Goal: Task Accomplishment & Management: Use online tool/utility

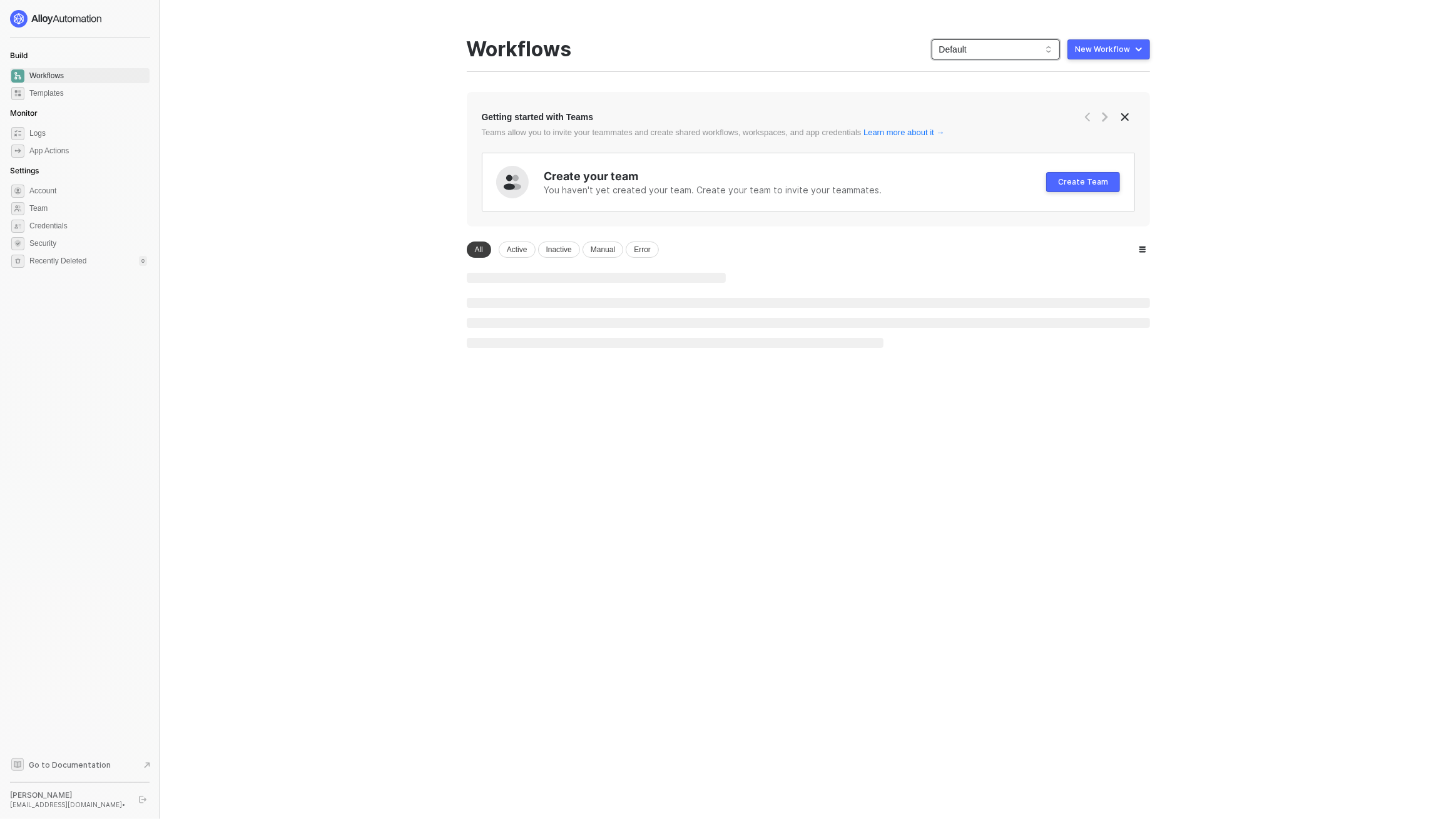
click at [1018, 50] on span "Default" at bounding box center [995, 49] width 113 height 19
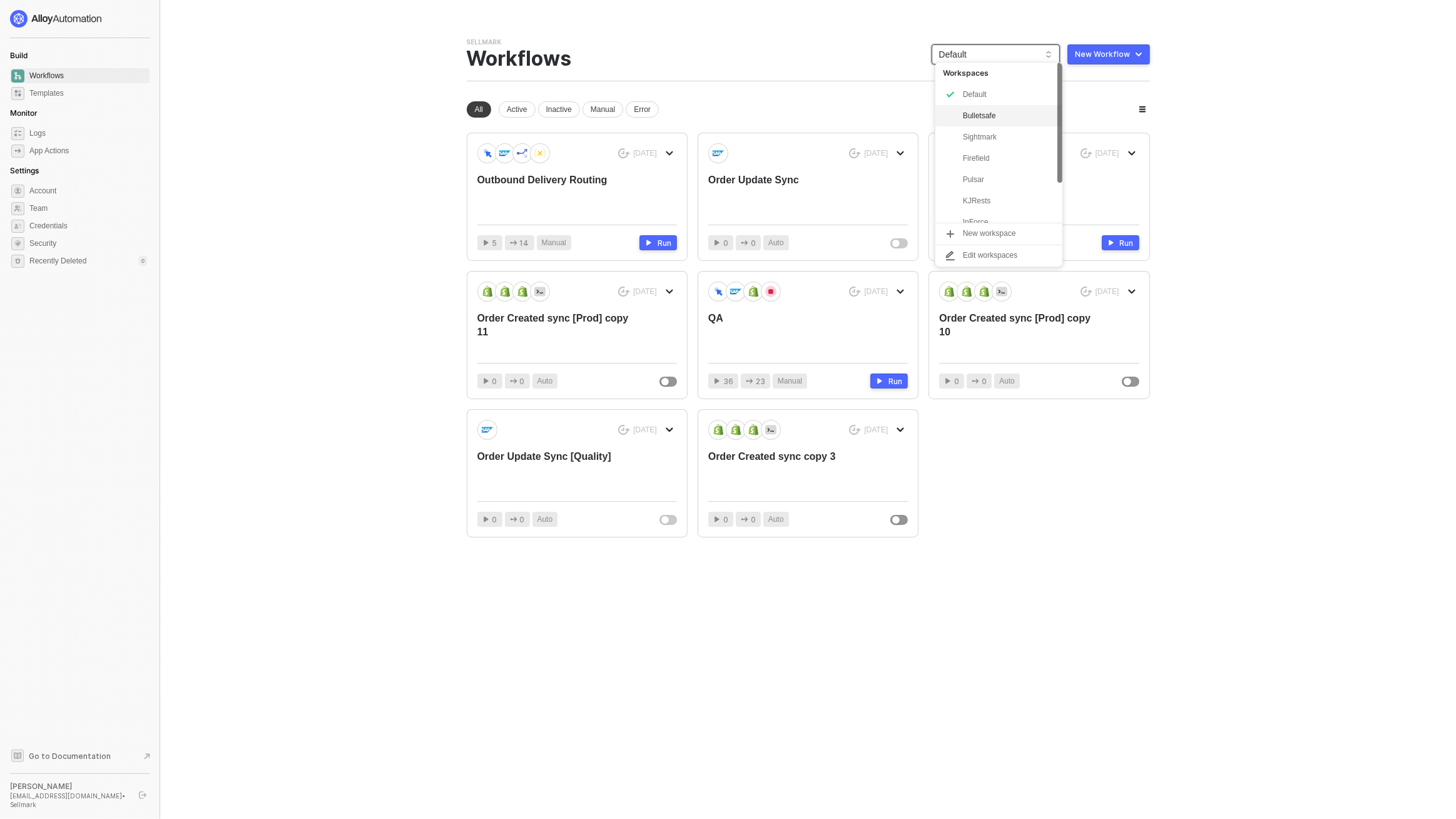
click at [989, 116] on div "Bulletsafe" at bounding box center [1009, 116] width 92 height 15
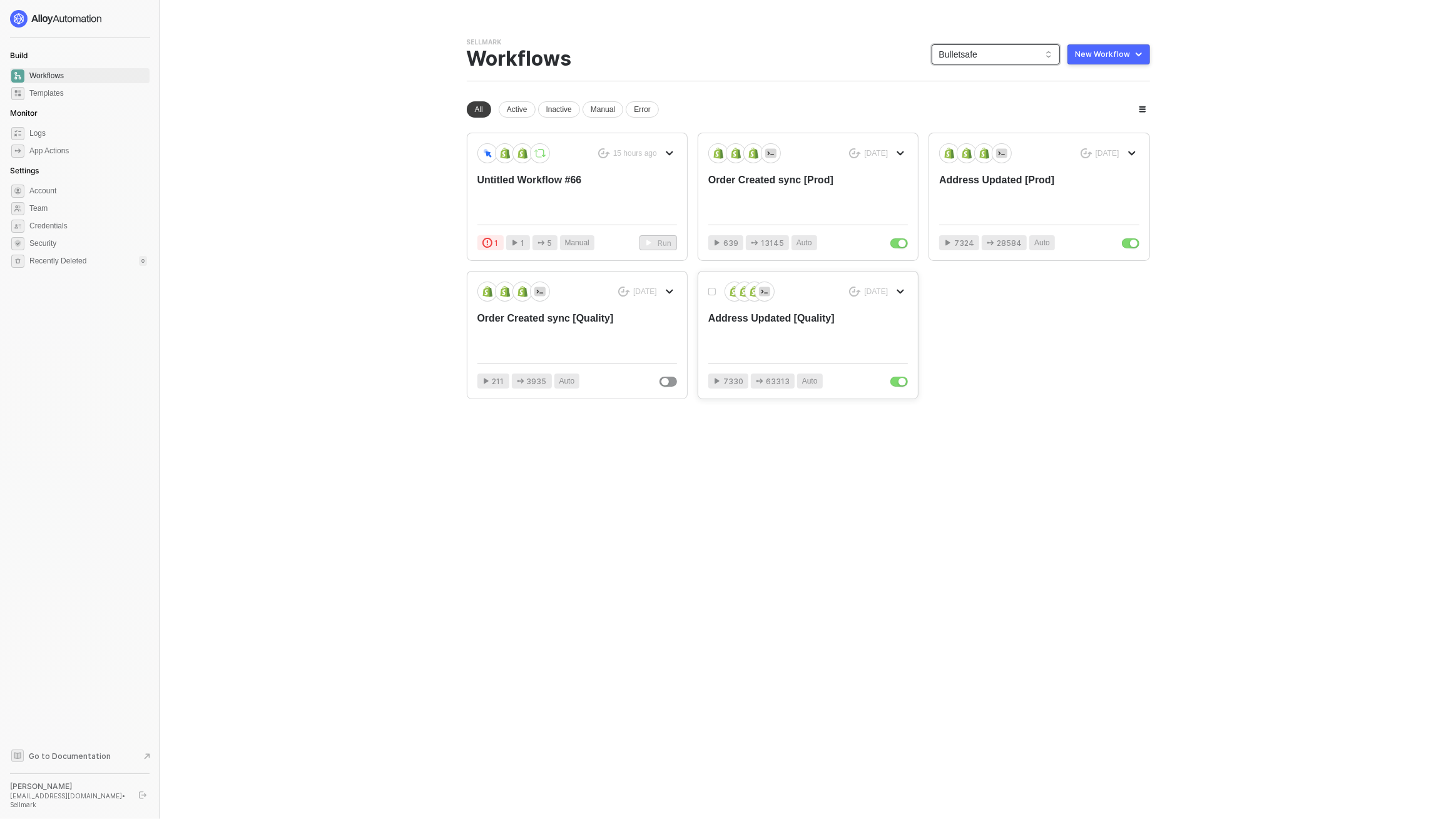
click at [777, 332] on div "Address Updated [Quality]" at bounding box center [788, 332] width 159 height 41
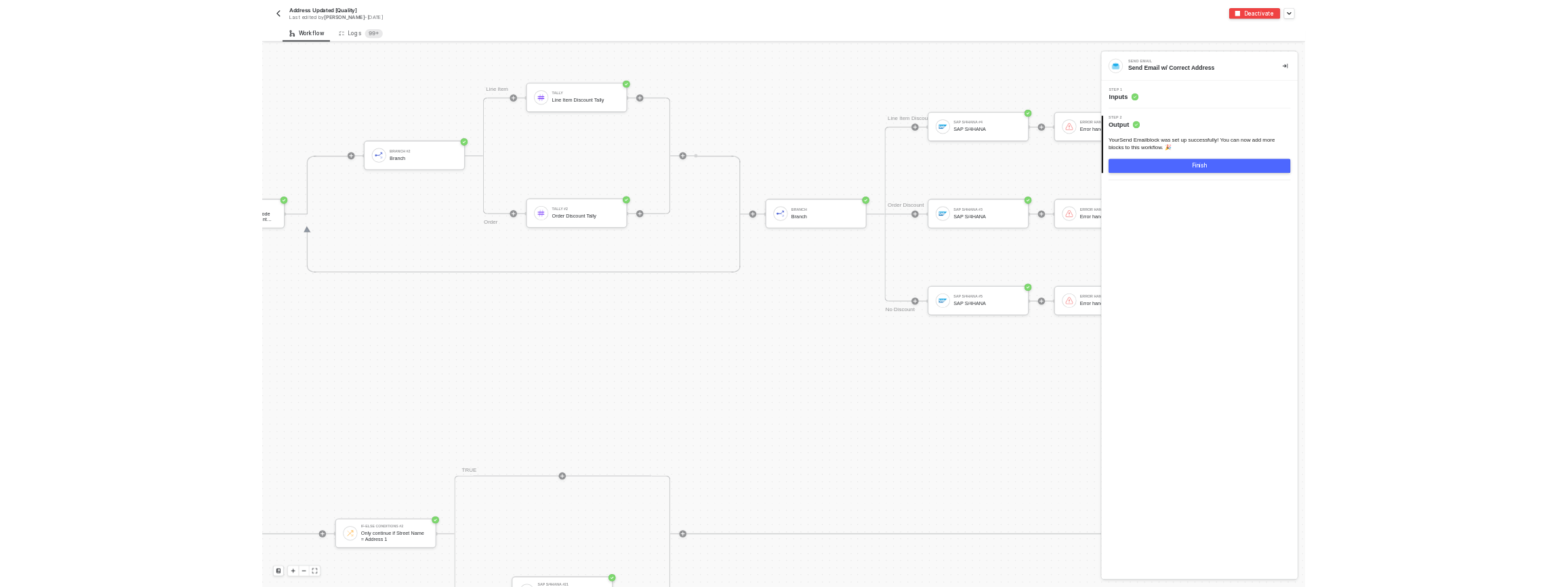
scroll to position [5703, 4119]
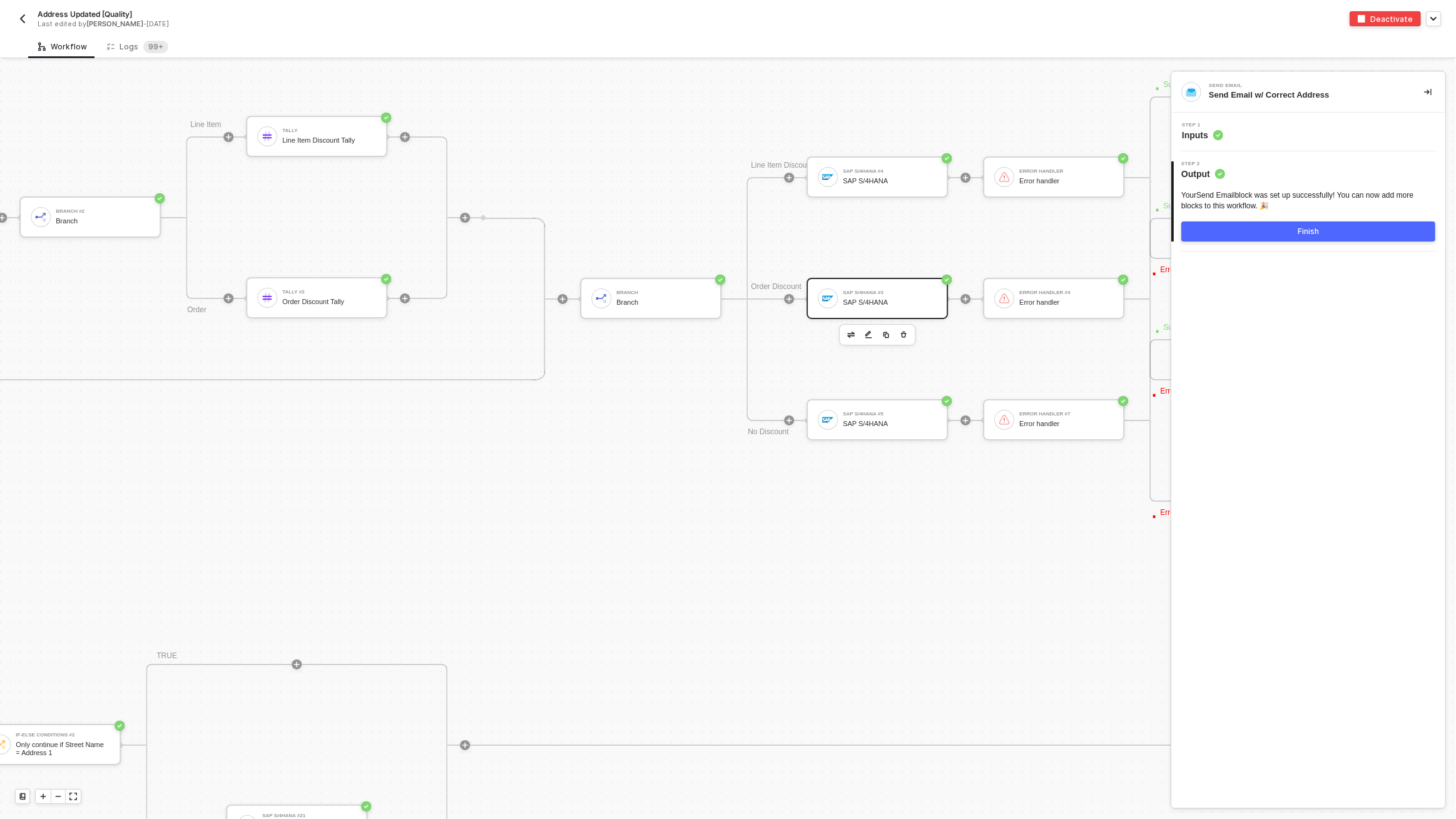
click at [863, 294] on div "SAP S/4HANA #3" at bounding box center [890, 293] width 94 height 5
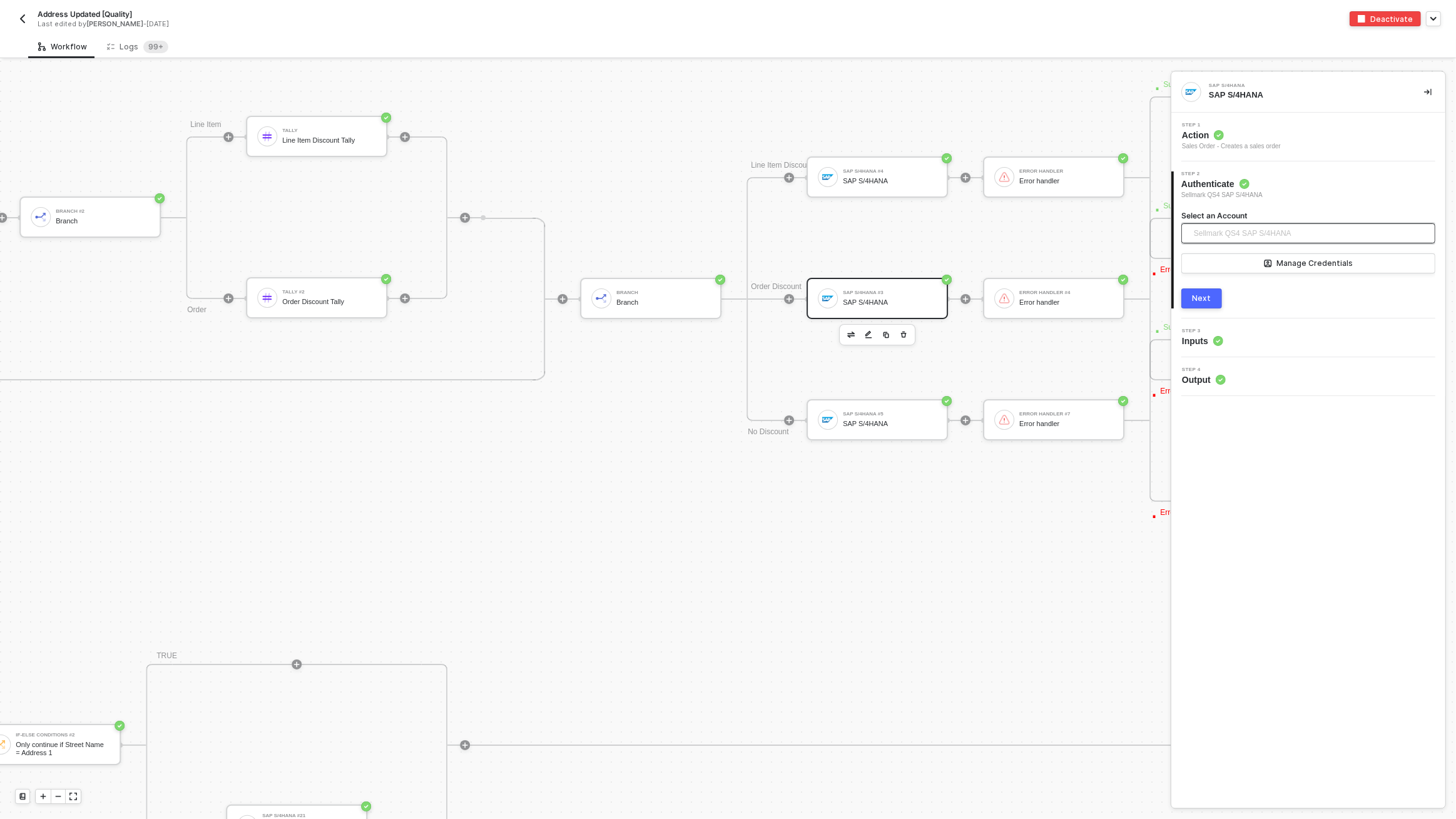
click at [1287, 231] on span "Sellmark QS4 SAP S/4HANA" at bounding box center [1242, 233] width 98 height 19
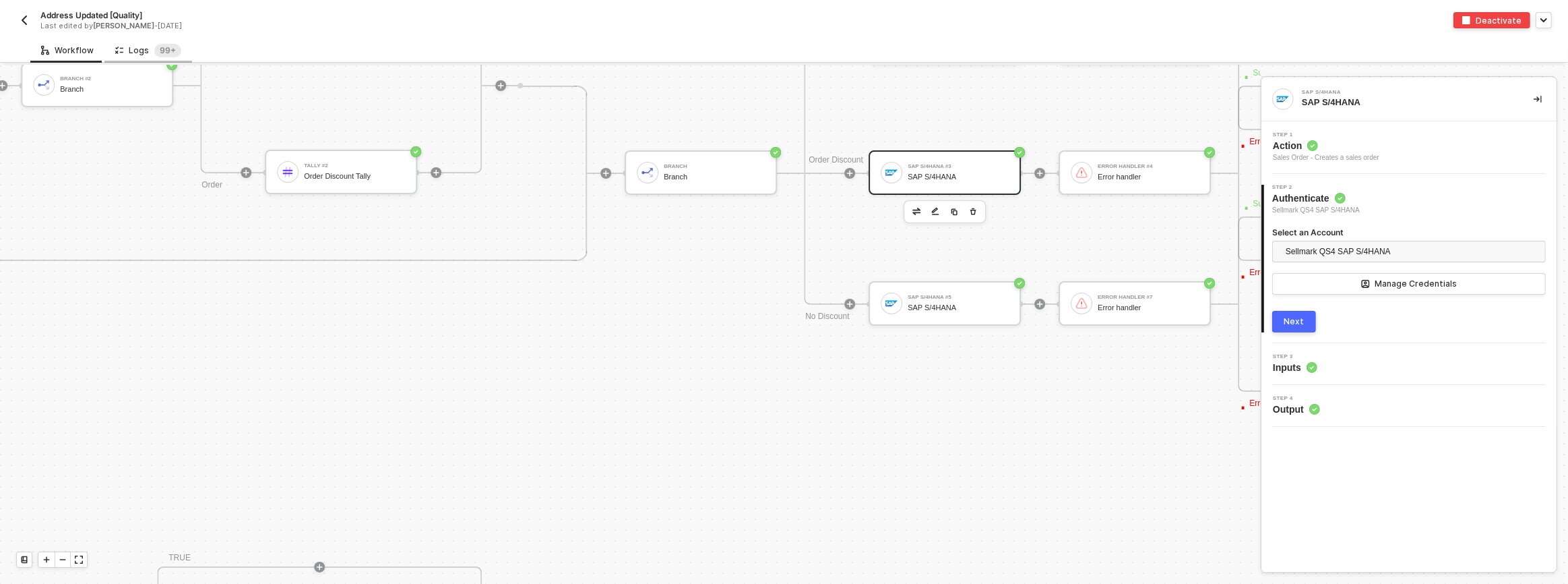
click at [145, 48] on div "Logs 99+" at bounding box center [148, 50] width 66 height 14
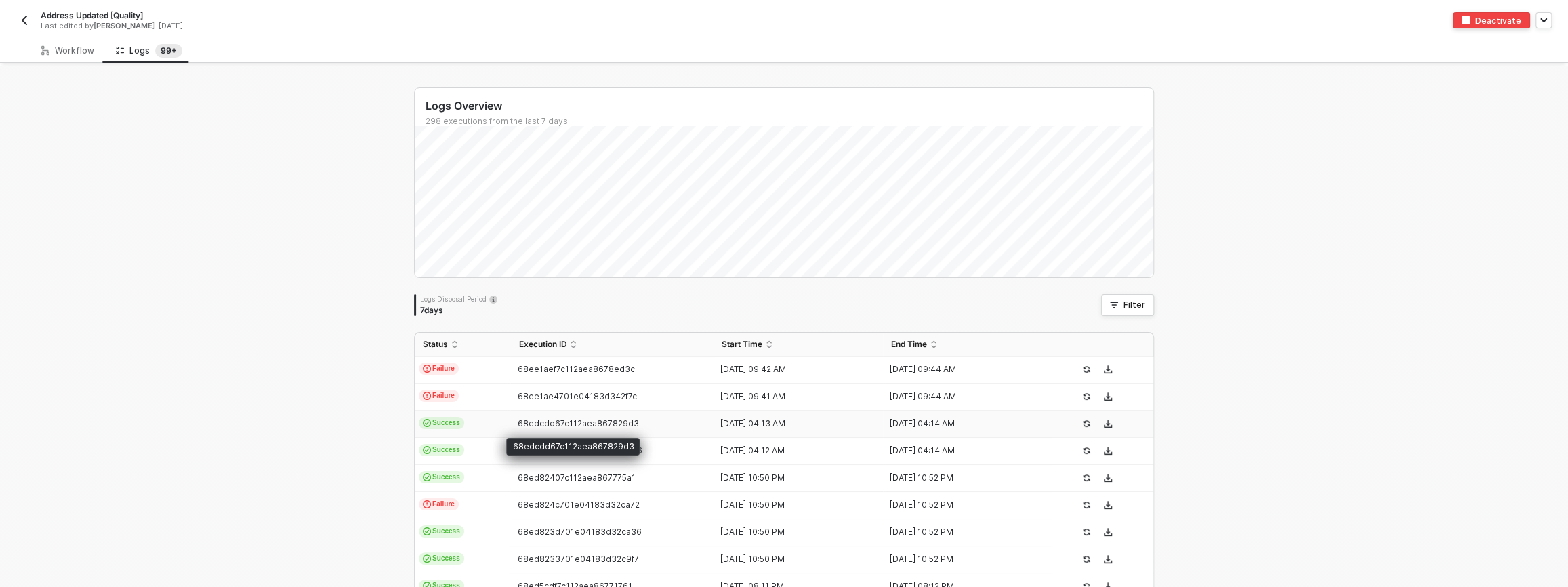
scroll to position [372, 0]
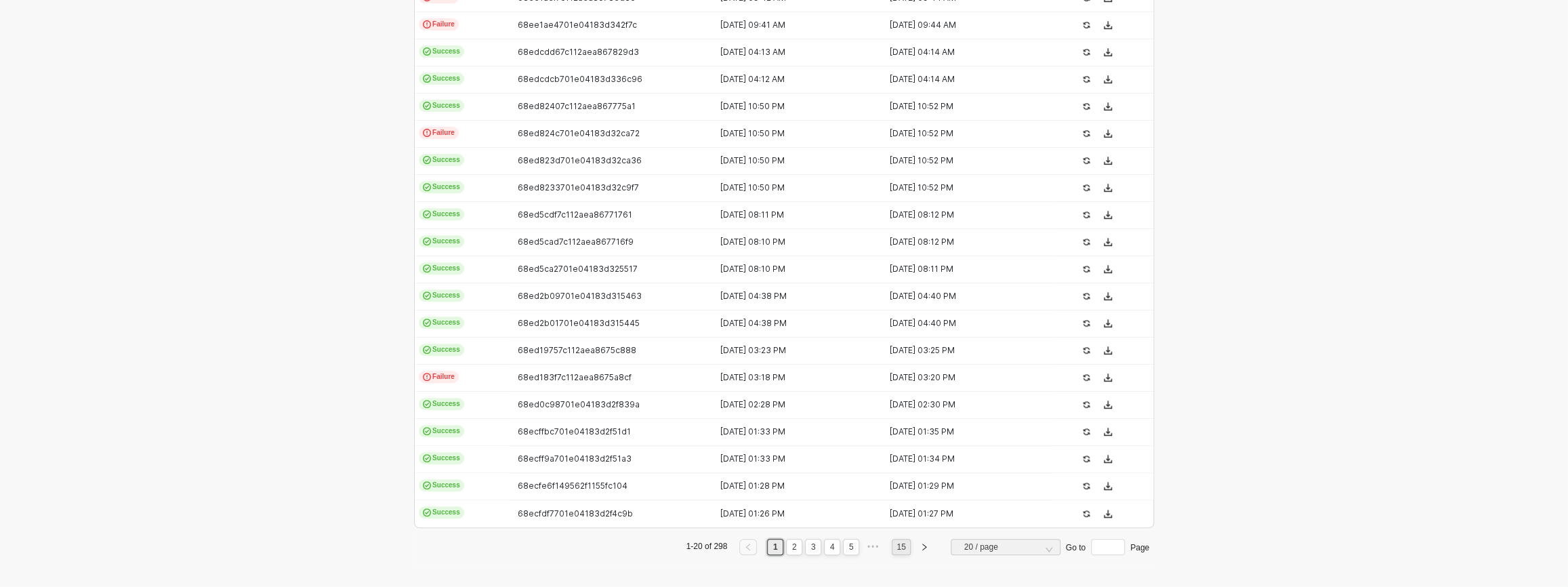
click at [904, 547] on link "15" at bounding box center [900, 546] width 16 height 15
click at [637, 515] on div "68e474247638e64204a65b31" at bounding box center [606, 513] width 192 height 11
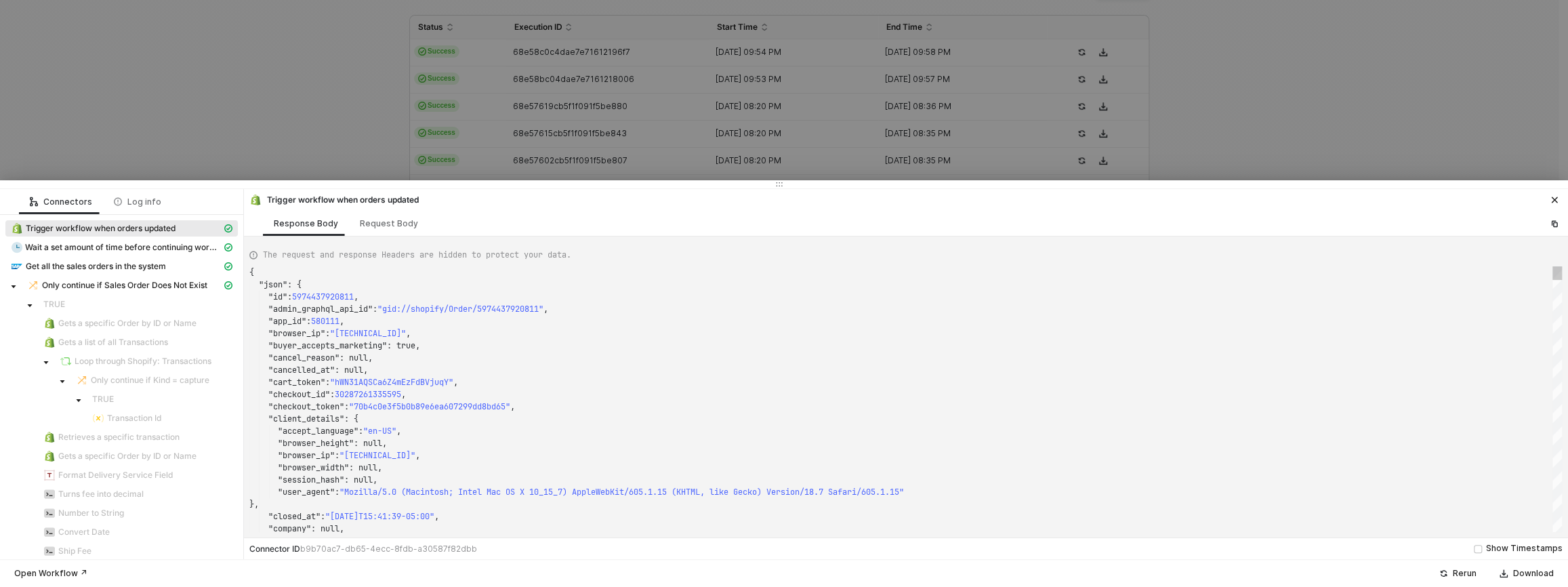
scroll to position [122, 0]
click at [102, 265] on span "Get all the sales orders in the system" at bounding box center [96, 266] width 141 height 11
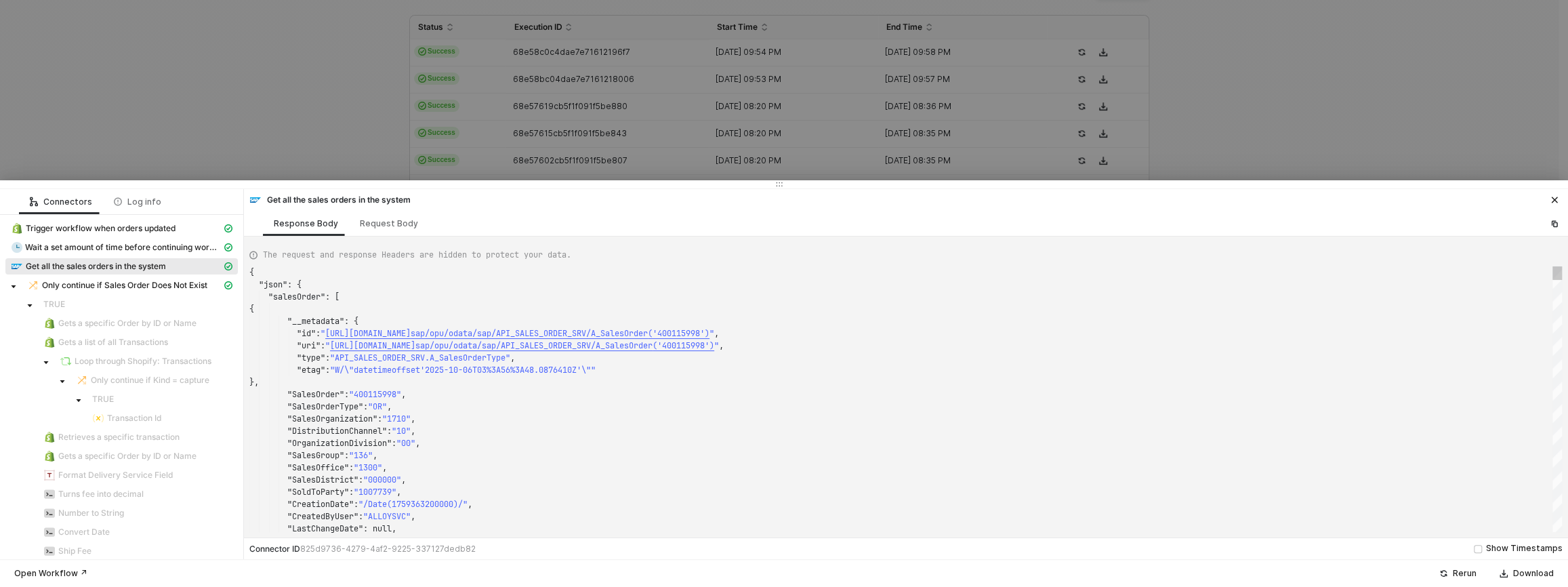
type textarea ""SalesOrder": "400115998", "SalesOrderType": "OR", "SalesOrganization": "1710",…"
click at [383, 394] on span ""400115998"" at bounding box center [376, 394] width 52 height 11
click at [672, 66] on div at bounding box center [784, 293] width 1568 height 587
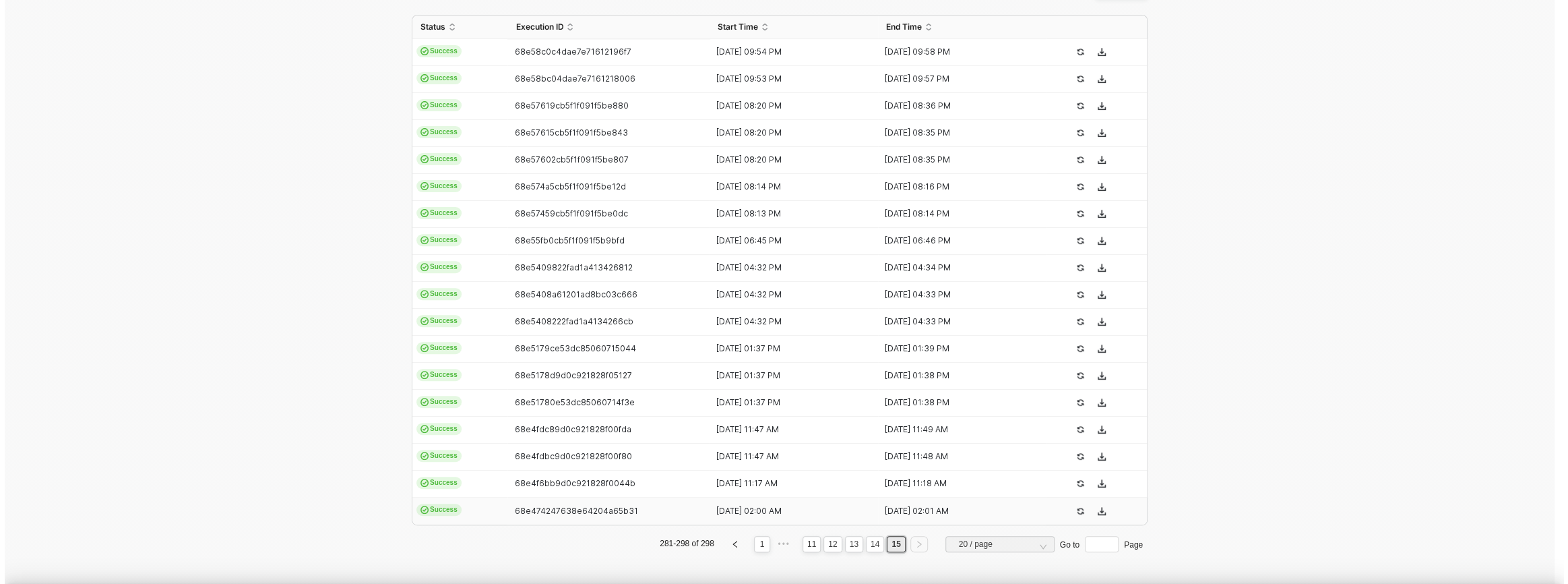
scroll to position [0, 0]
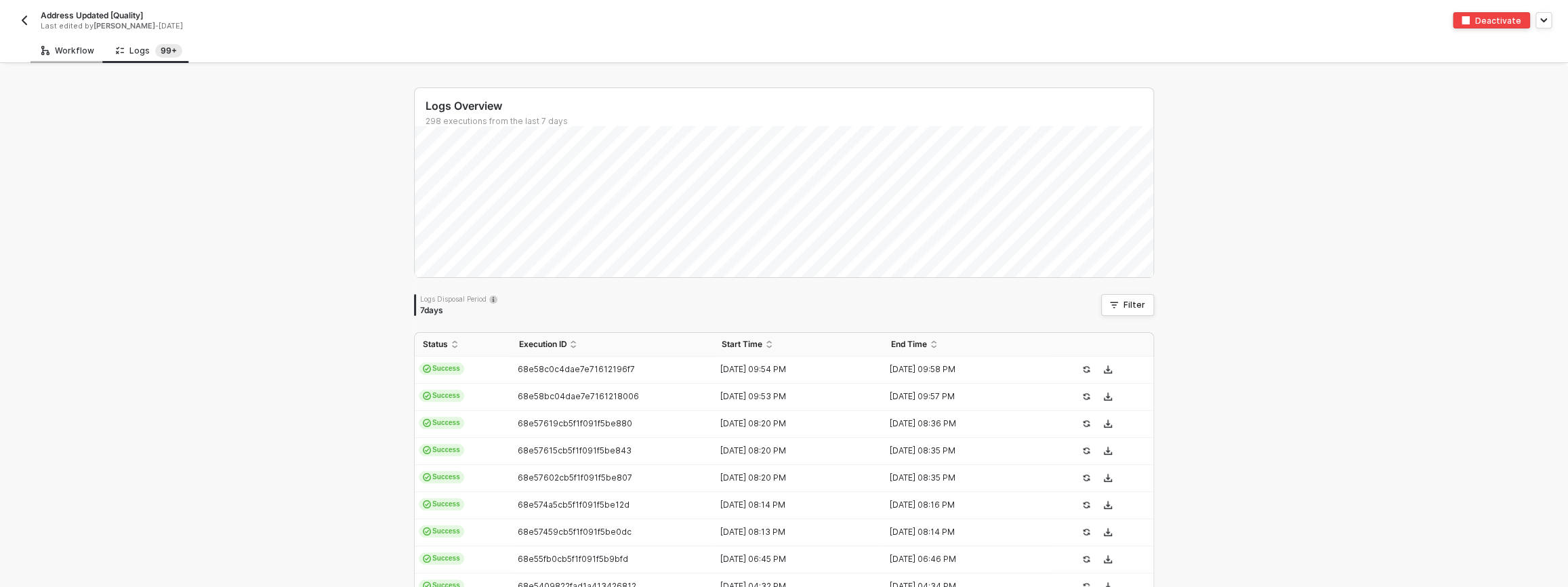
click at [80, 49] on div "Workflow" at bounding box center [68, 50] width 52 height 11
